Goal: Information Seeking & Learning: Find specific fact

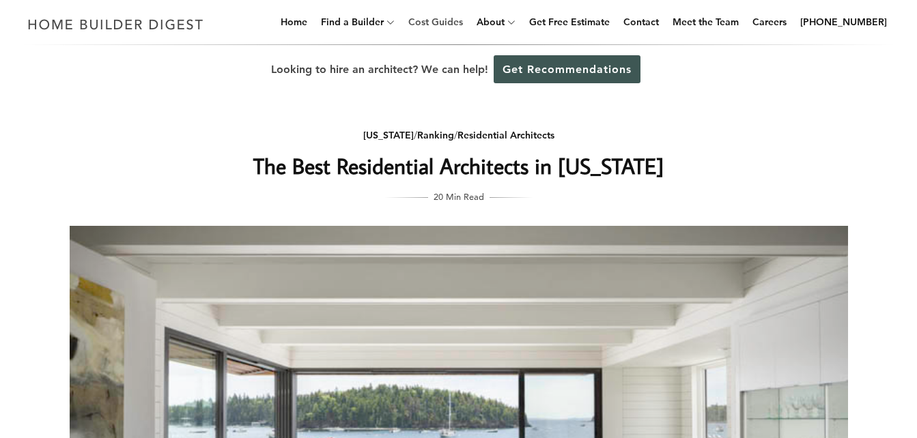
click at [456, 16] on link "Cost Guides" at bounding box center [436, 22] width 66 height 44
click at [465, 19] on link "Cost Guides" at bounding box center [436, 22] width 66 height 44
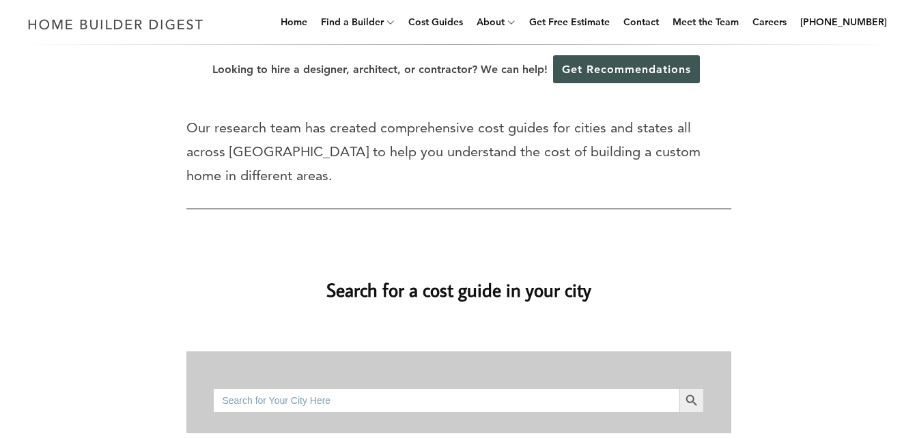
click at [354, 388] on input "Search for:" at bounding box center [446, 400] width 466 height 25
type input "machias"
click at [689, 393] on icon "Search" at bounding box center [691, 400] width 15 height 15
